Goal: Task Accomplishment & Management: Complete application form

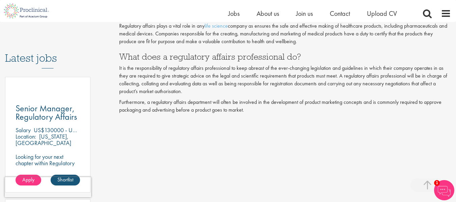
scroll to position [371, 0]
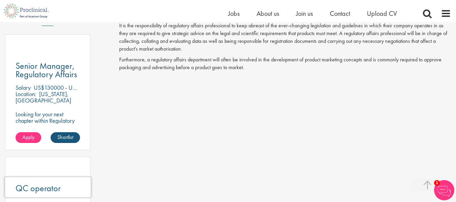
click at [442, 190] on img at bounding box center [444, 190] width 20 height 20
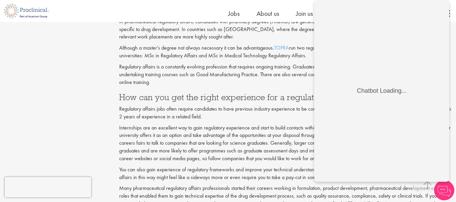
scroll to position [675, 0]
click at [444, 188] on img at bounding box center [444, 190] width 20 height 20
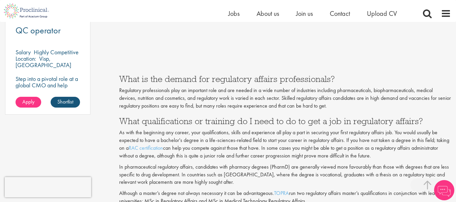
scroll to position [540, 0]
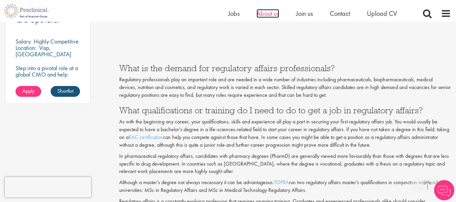
click at [262, 12] on span "About us" at bounding box center [268, 13] width 23 height 9
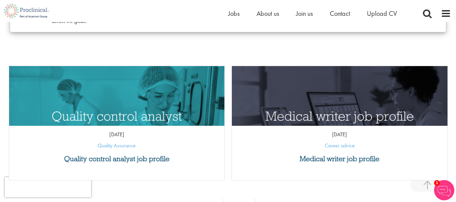
scroll to position [304, 0]
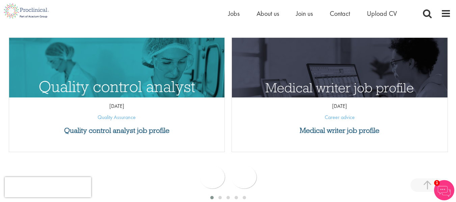
click at [176, 78] on img "Link to a post" at bounding box center [117, 94] width 259 height 134
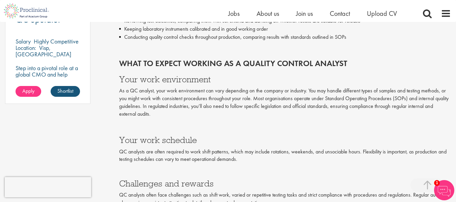
scroll to position [608, 0]
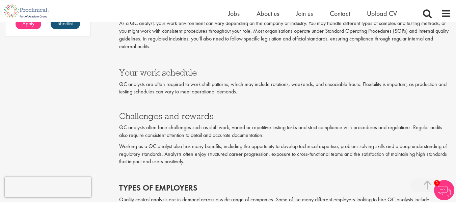
click at [445, 194] on img at bounding box center [444, 190] width 20 height 20
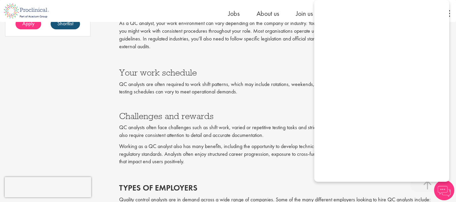
click at [260, 96] on div "What to expect working as a quality control analyst Your work environment As a …" at bounding box center [285, 58] width 332 height 162
click at [442, 187] on img at bounding box center [444, 190] width 20 height 20
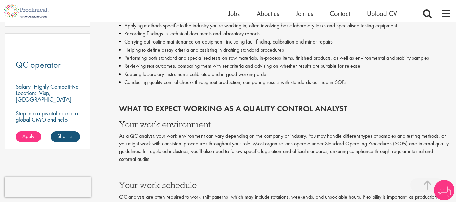
scroll to position [510, 0]
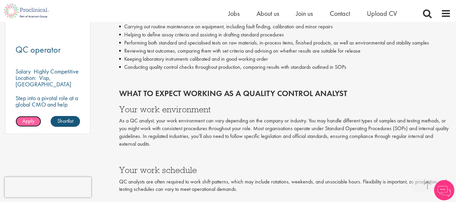
click at [29, 122] on span "Apply" at bounding box center [28, 120] width 12 height 7
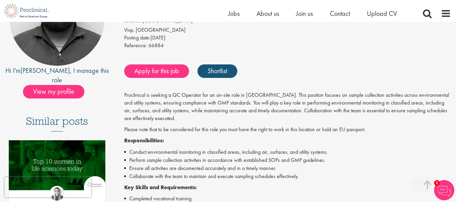
scroll to position [101, 0]
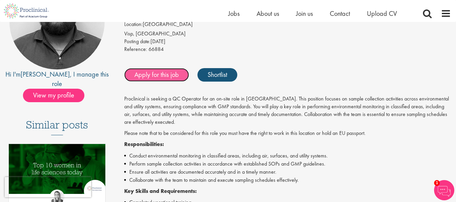
click at [162, 76] on link "Apply for this job" at bounding box center [156, 75] width 65 height 14
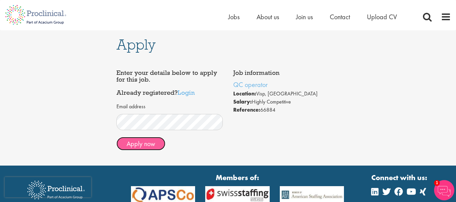
click at [149, 143] on button "Apply now" at bounding box center [140, 144] width 49 height 14
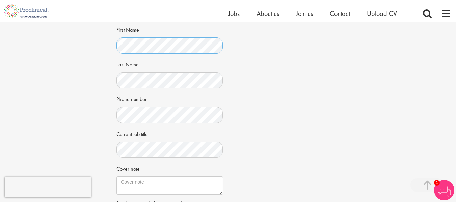
scroll to position [170, 0]
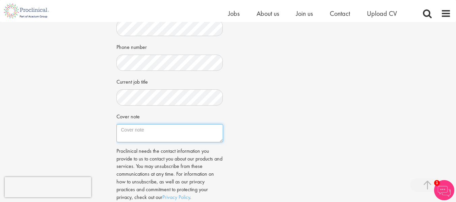
click at [179, 139] on textarea "Cover note" at bounding box center [169, 133] width 106 height 18
type textarea "i"
drag, startPoint x: 178, startPoint y: 138, endPoint x: 153, endPoint y: 137, distance: 24.7
click at [153, 137] on textarea "I will handle all insturtments in wet lab" at bounding box center [169, 133] width 106 height 18
click at [204, 137] on textarea "I will handle all instruments in wet lab" at bounding box center [169, 133] width 106 height 18
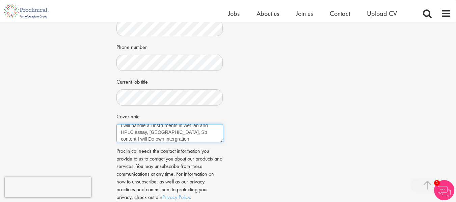
scroll to position [7, 0]
drag, startPoint x: 146, startPoint y: 145, endPoint x: 121, endPoint y: 144, distance: 24.7
click at [121, 142] on textarea "I will handle all instruments in wet lab and HPLC assay, RS, Sb content I will …" at bounding box center [169, 133] width 106 height 18
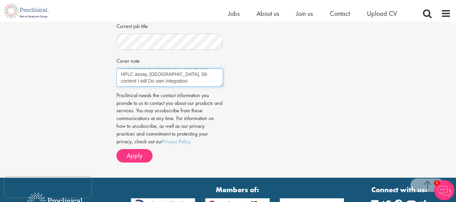
scroll to position [237, 0]
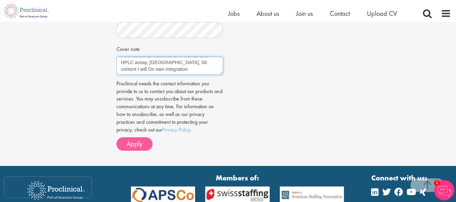
type textarea "I will handle all instruments in wet lab and HPLC assay, RS, Sb content I will …"
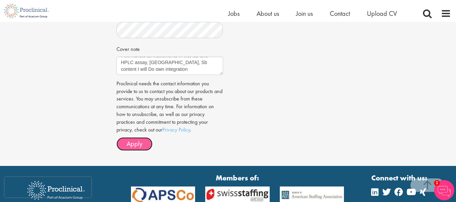
click at [136, 148] on span "Apply" at bounding box center [135, 143] width 16 height 9
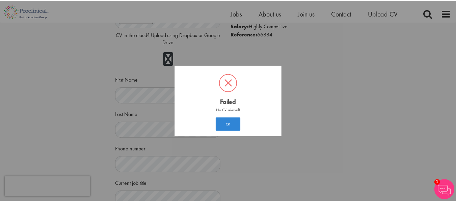
scroll to position [10, 0]
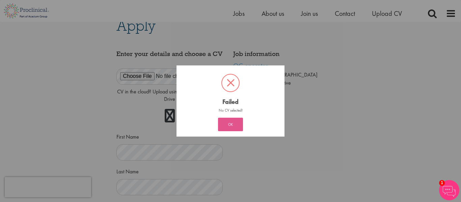
click at [232, 123] on button "OK" at bounding box center [230, 125] width 25 height 14
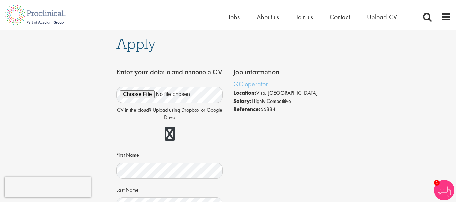
scroll to position [0, 0]
